Goal: Task Accomplishment & Management: Use online tool/utility

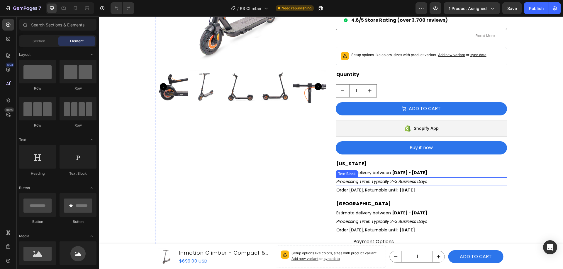
scroll to position [233, 0]
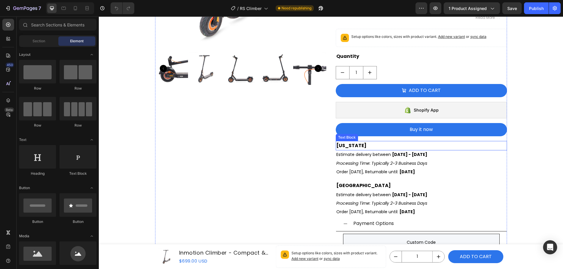
click at [371, 146] on p "[US_STATE]" at bounding box center [421, 145] width 170 height 9
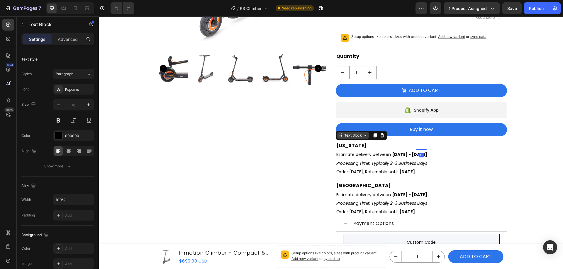
click at [350, 136] on div "Text Block" at bounding box center [353, 135] width 20 height 5
click at [418, 172] on div "Order [DATE], Returnable until: [DATE]" at bounding box center [421, 171] width 171 height 9
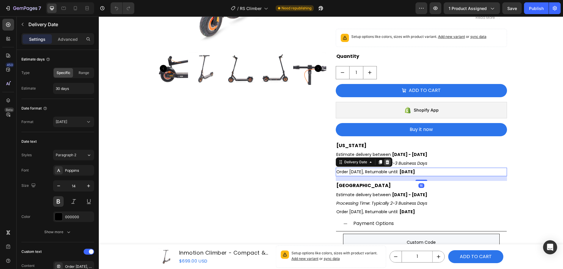
click at [386, 161] on icon at bounding box center [387, 162] width 4 height 4
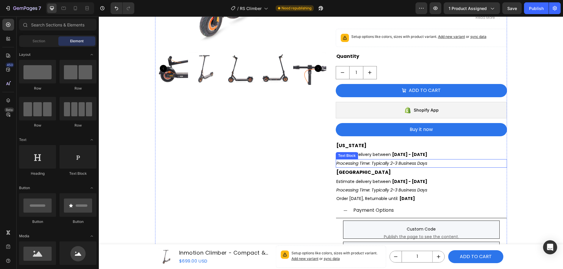
click at [427, 164] on p "Processing Time: Typically 2-3 Business Days" at bounding box center [421, 163] width 170 height 7
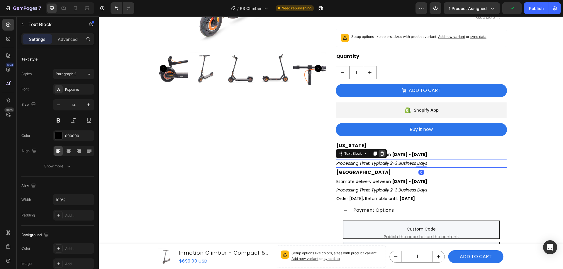
click at [382, 153] on icon at bounding box center [382, 153] width 5 height 5
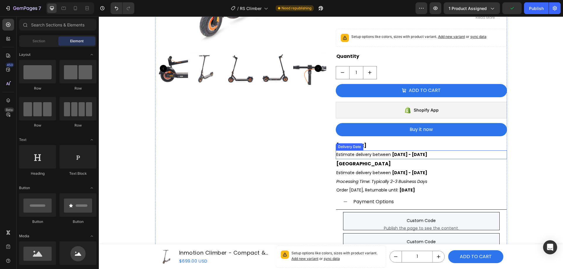
click at [434, 155] on div "Estimate delivery between [DATE] - [DATE]" at bounding box center [421, 154] width 171 height 9
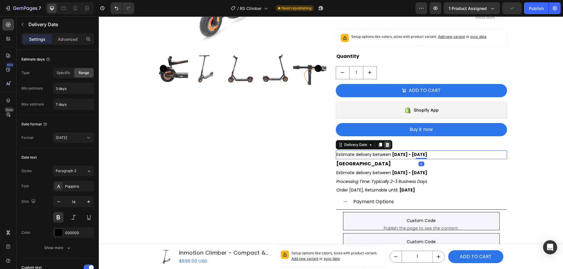
click at [386, 144] on icon at bounding box center [387, 145] width 4 height 4
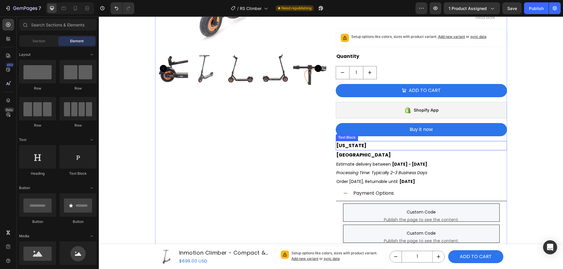
click at [403, 147] on p "[US_STATE]" at bounding box center [421, 145] width 170 height 9
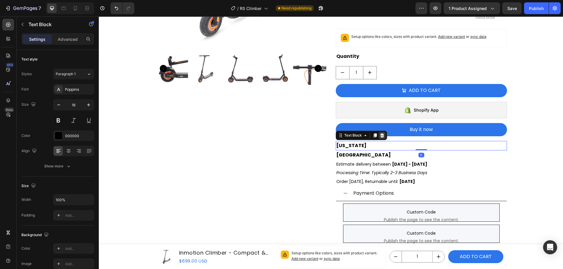
click at [380, 136] on icon at bounding box center [382, 135] width 5 height 5
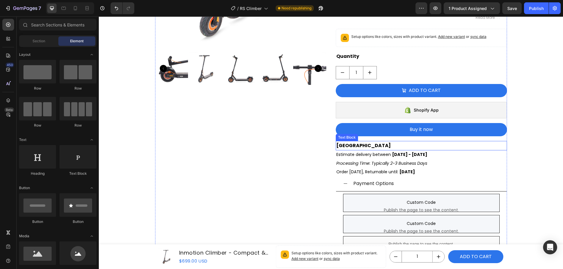
click at [373, 145] on p "[GEOGRAPHIC_DATA]" at bounding box center [421, 145] width 170 height 9
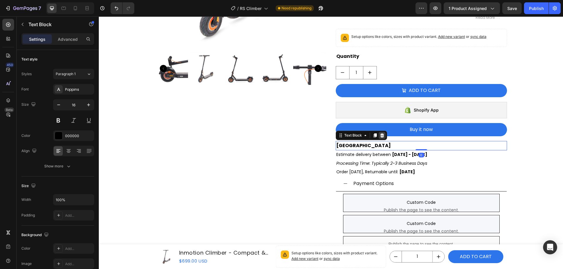
click at [380, 136] on icon at bounding box center [382, 135] width 5 height 5
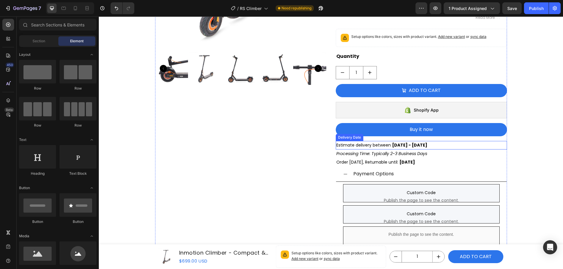
click at [397, 145] on span "[DATE] - [DATE]" at bounding box center [409, 145] width 35 height 6
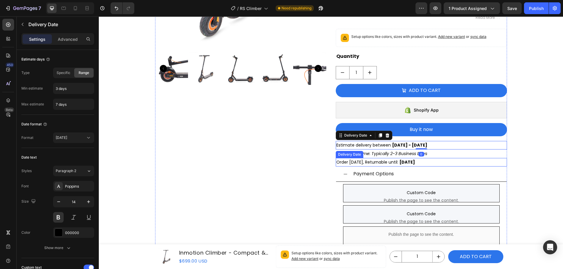
click at [412, 161] on div "Order [DATE], Returnable until: [DATE]" at bounding box center [421, 162] width 171 height 9
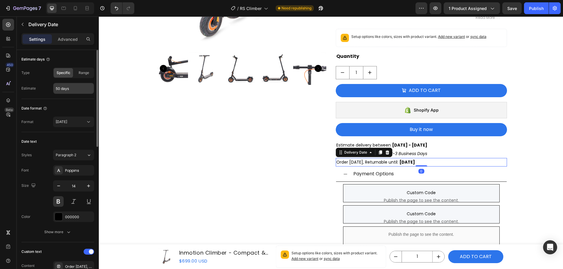
click at [64, 90] on input "50 days" at bounding box center [73, 88] width 40 height 11
type input "30 days"
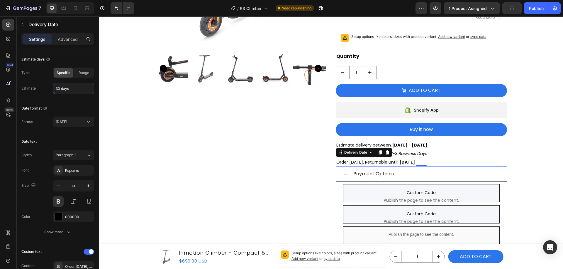
click at [523, 158] on div "Home Inmotion Climber - Compact & Foldable Dual Motors Electric Scooter Breadcr…" at bounding box center [331, 80] width 464 height 421
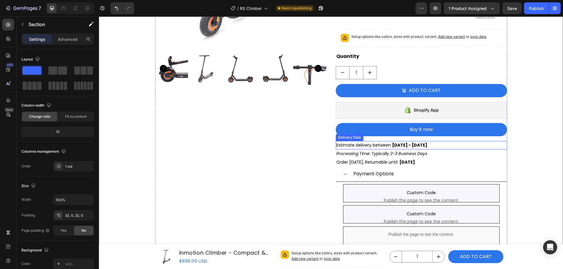
click at [432, 145] on div "Estimate delivery between [DATE] - [DATE]" at bounding box center [421, 145] width 171 height 9
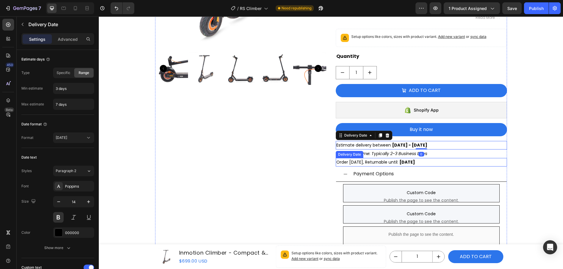
click at [429, 162] on div "Order [DATE], Returnable until: [DATE]" at bounding box center [421, 162] width 171 height 9
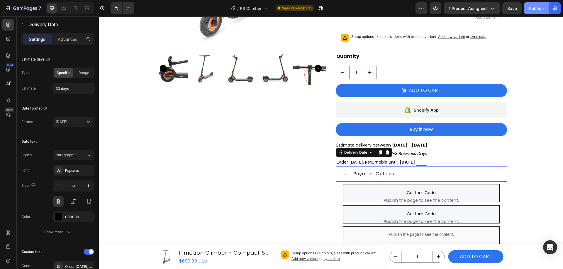
click at [539, 9] on div "Publish" at bounding box center [536, 8] width 15 height 6
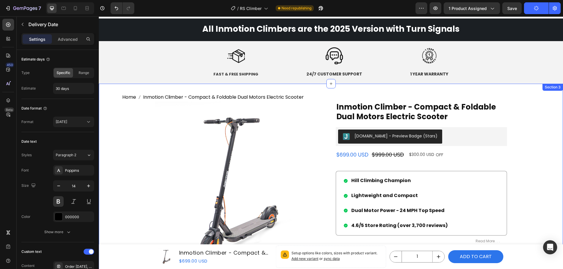
scroll to position [0, 0]
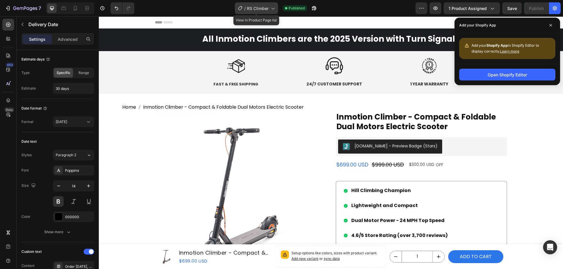
click at [265, 10] on span "RS Climber" at bounding box center [258, 8] width 22 height 6
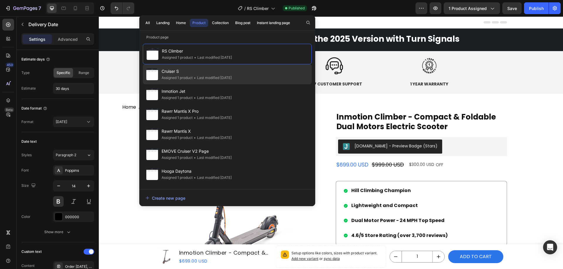
click at [250, 84] on div "Cruiser S Assigned 1 product • Last modified [DATE]" at bounding box center [227, 94] width 169 height 20
